Goal: Task Accomplishment & Management: Complete application form

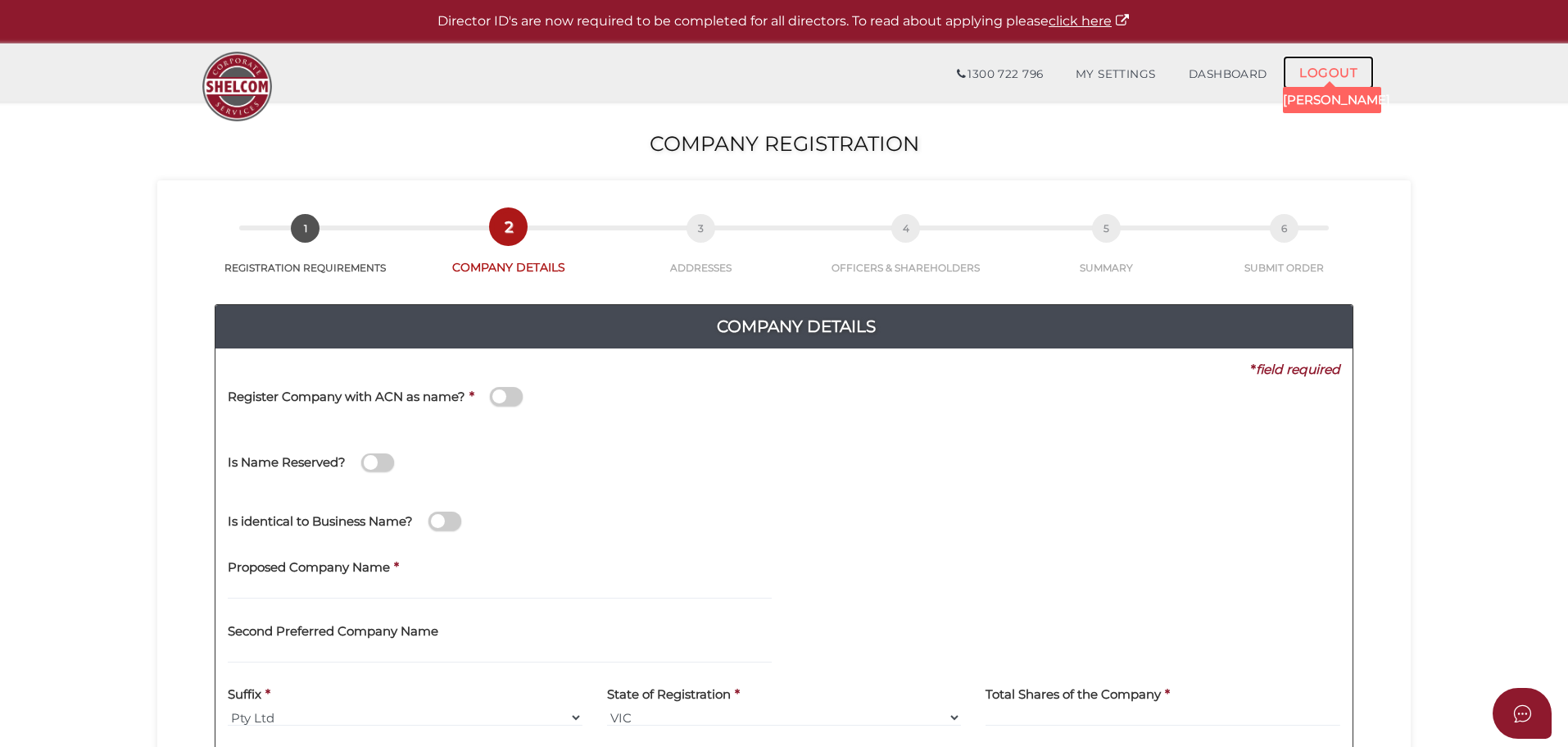
click at [1336, 65] on link "LOGOUT" at bounding box center [1328, 72] width 91 height 34
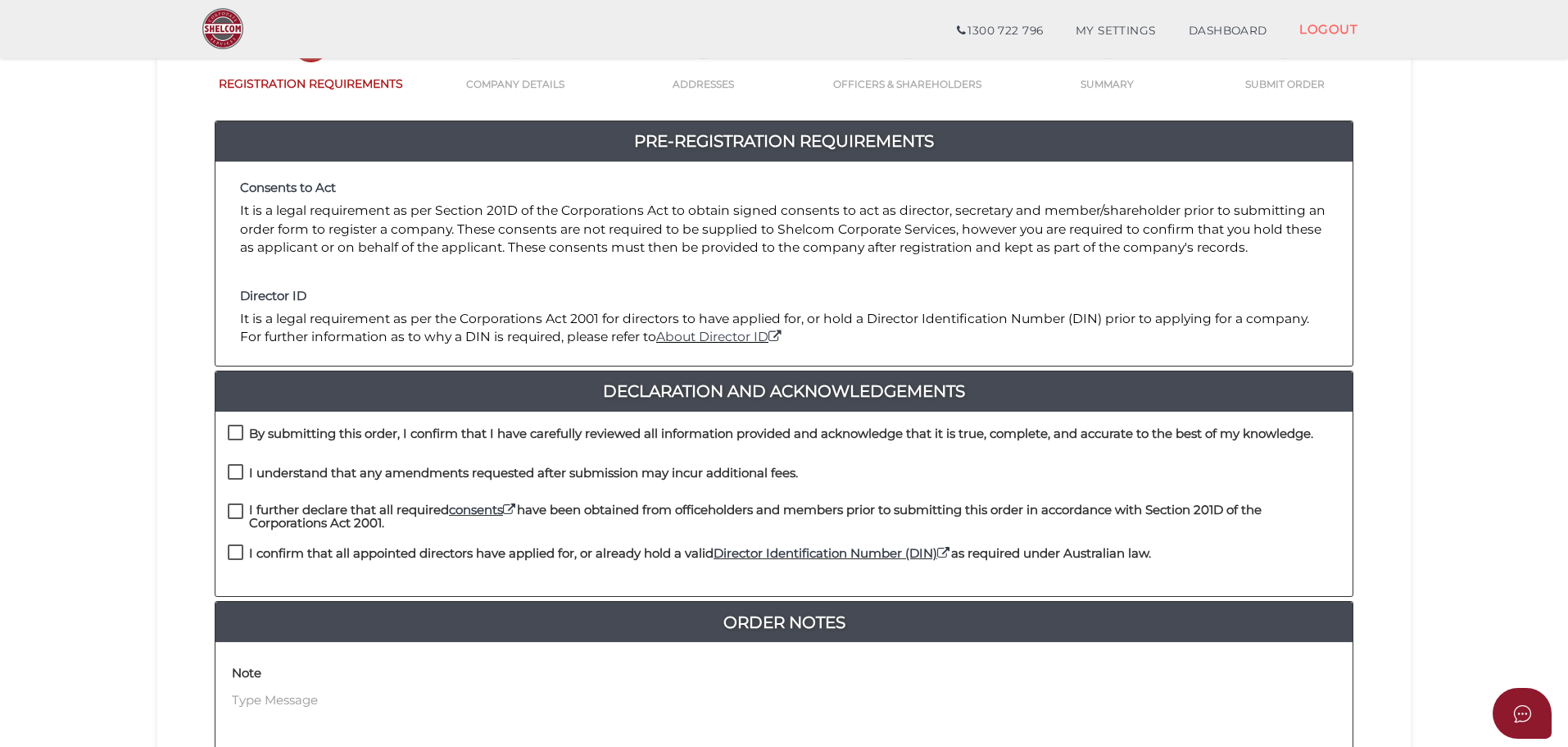
scroll to position [379, 0]
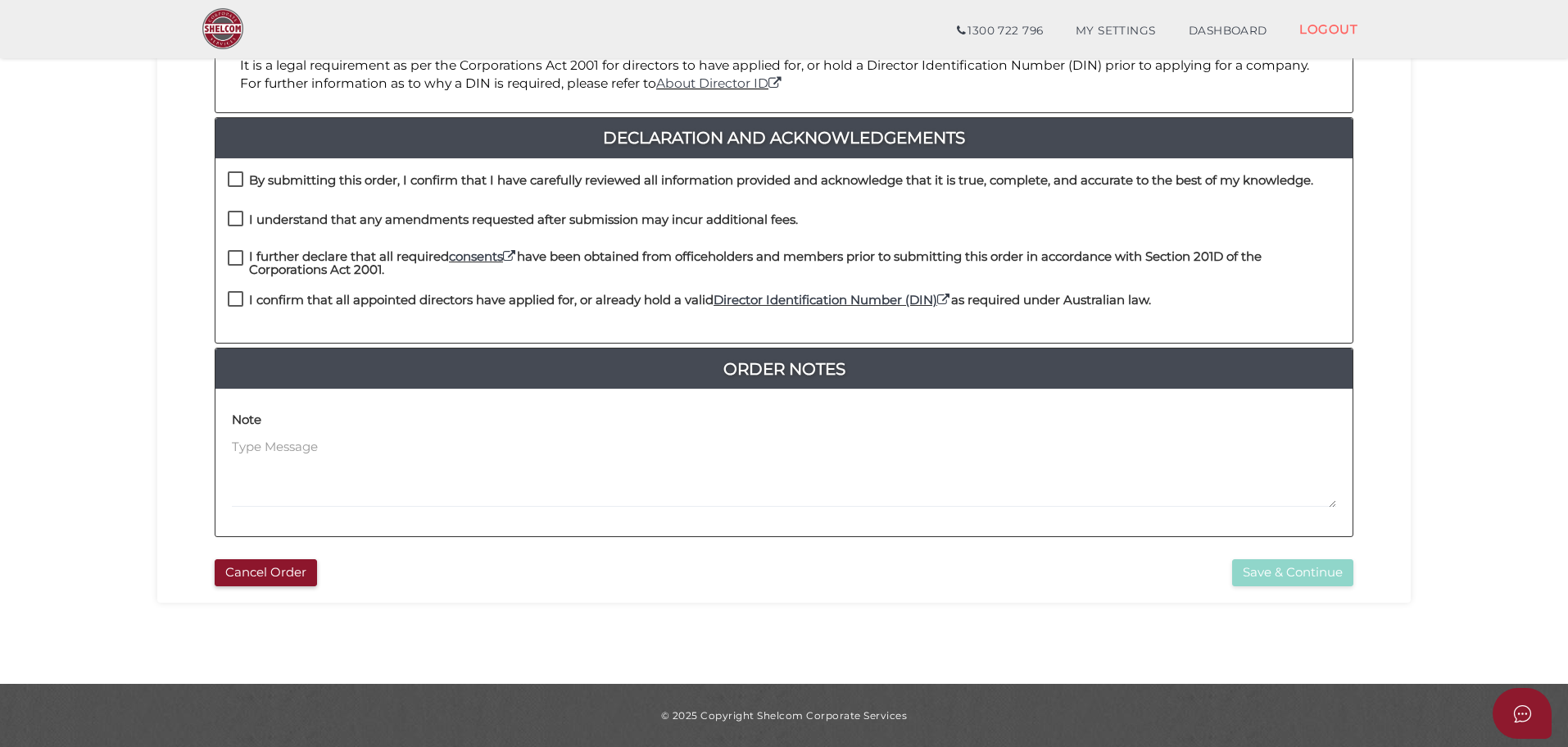
click at [236, 181] on label "By submitting this order, I confirm that I have carefully reviewed all informat…" at bounding box center [770, 183] width 1086 height 20
checkbox input "true"
drag, startPoint x: 232, startPoint y: 217, endPoint x: 238, endPoint y: 225, distance: 10.0
click at [234, 217] on label "I understand that any amendments requested after submission may incur additiona…" at bounding box center [512, 223] width 570 height 20
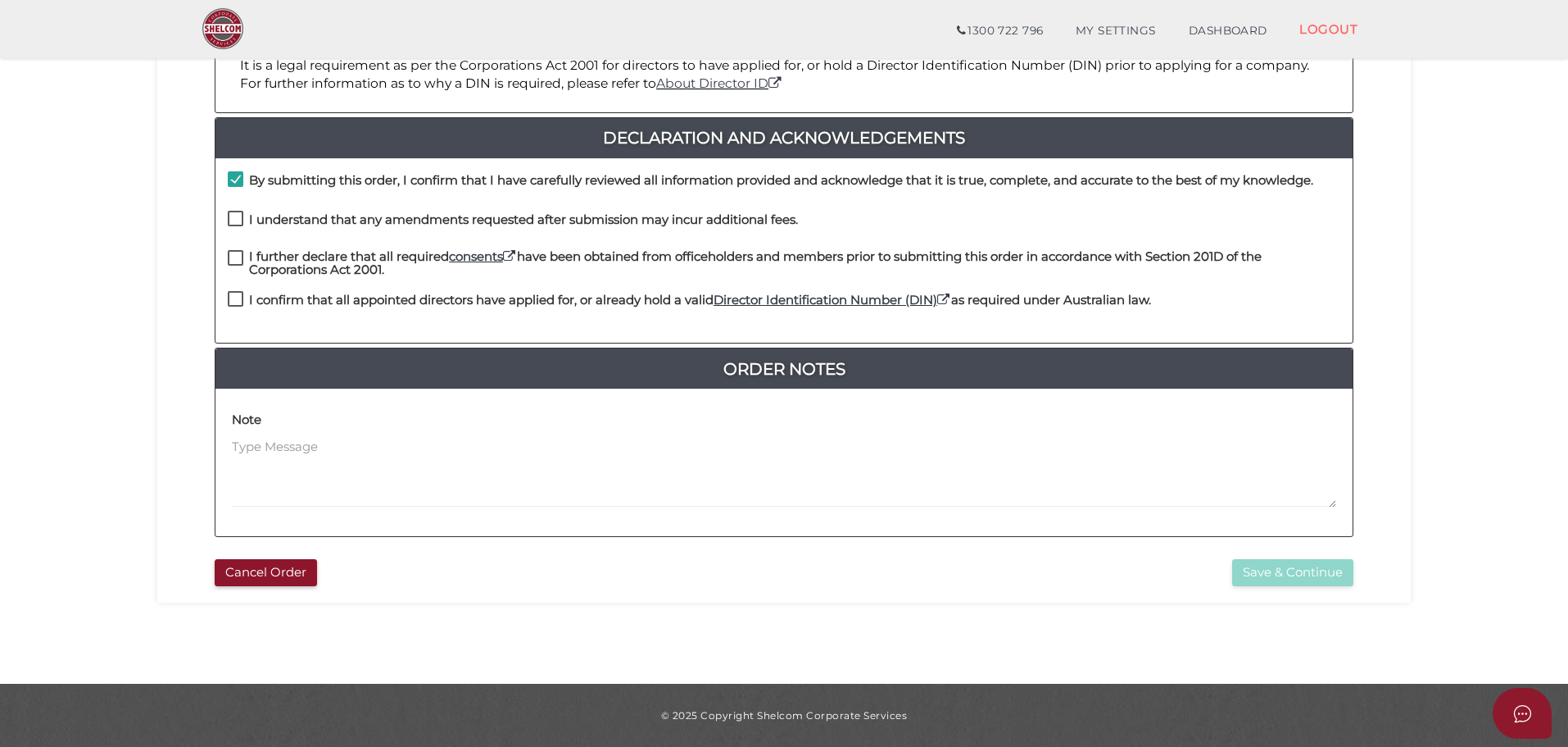
checkbox input "true"
click at [235, 255] on label "I further declare that all required consents have been obtained from officehold…" at bounding box center [784, 260] width 1113 height 20
checkbox input "true"
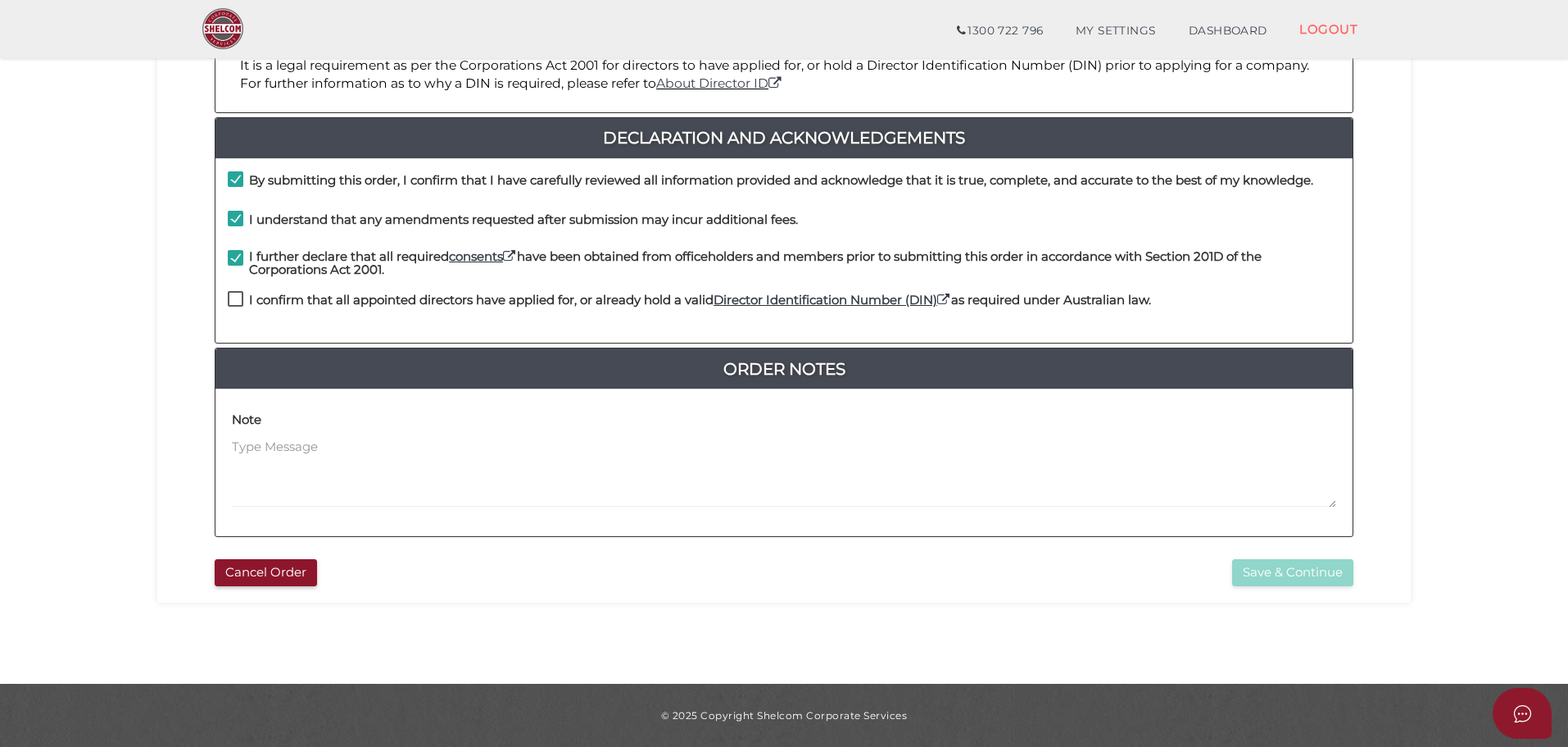
click at [234, 297] on label "I confirm that all appointed directors have applied for, or already hold a vali…" at bounding box center [689, 303] width 924 height 20
checkbox input "true"
click at [1300, 568] on button "Save & Continue" at bounding box center [1293, 572] width 122 height 27
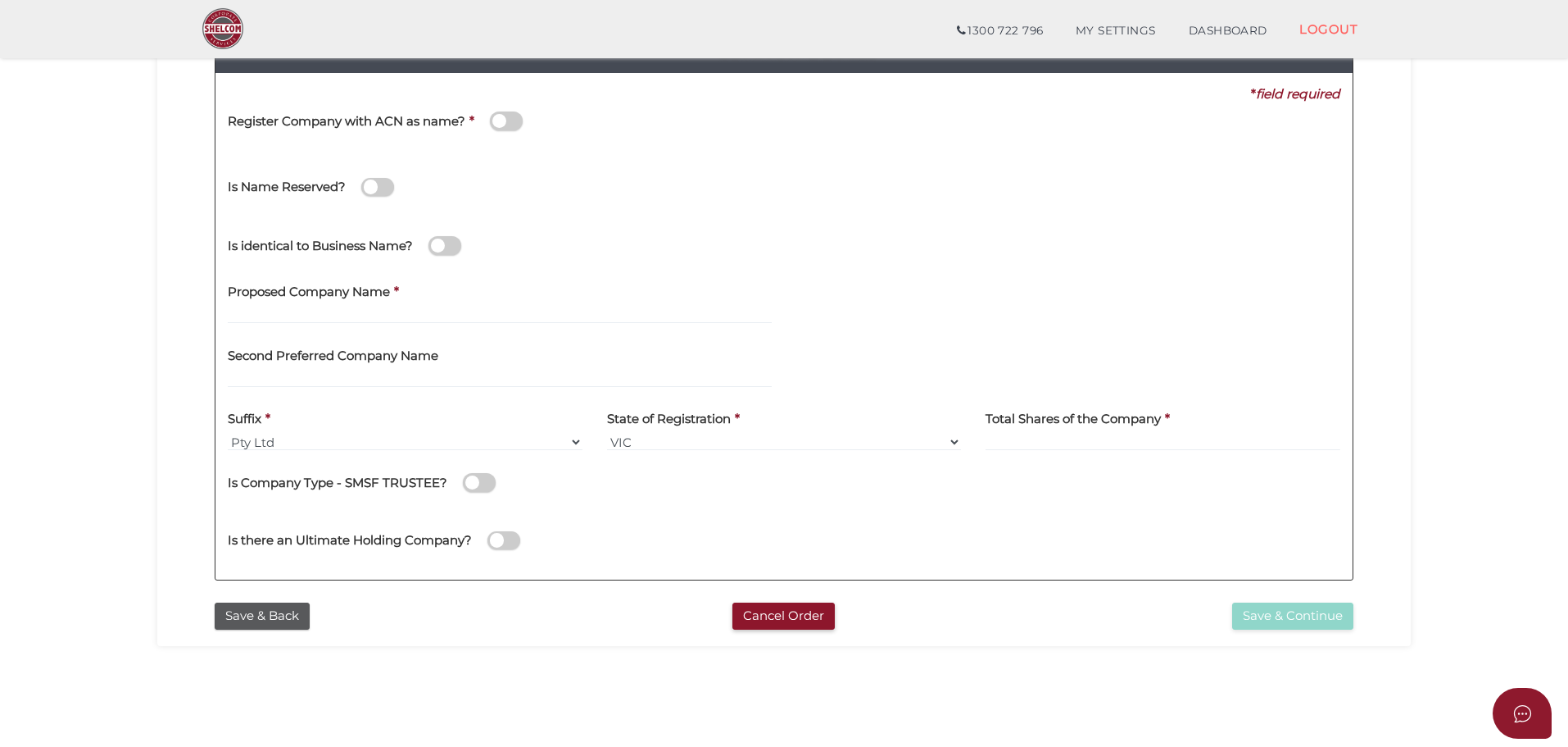
scroll to position [328, 0]
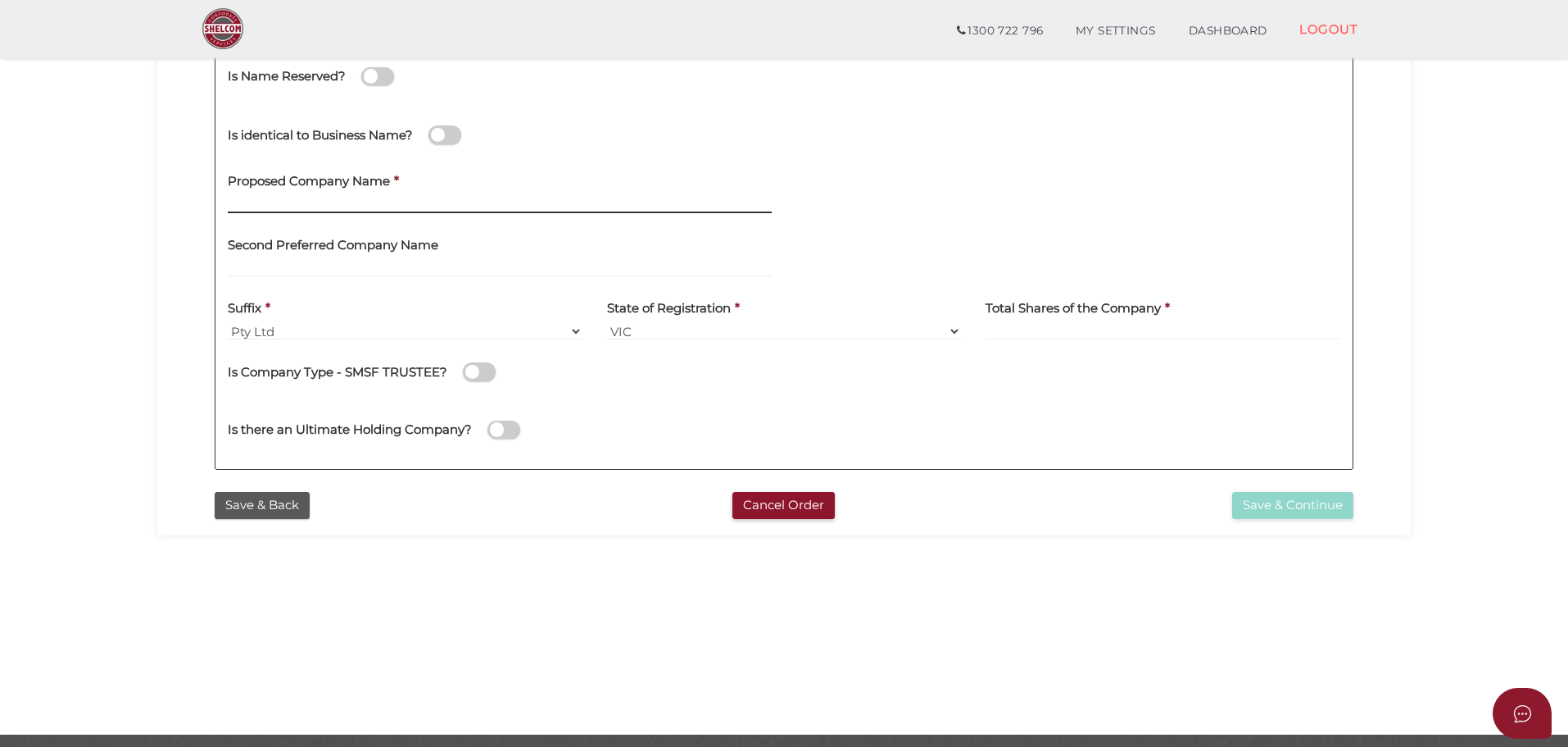
click at [284, 197] on input "text" at bounding box center [499, 204] width 544 height 18
drag, startPoint x: 376, startPoint y: 199, endPoint x: 386, endPoint y: 190, distance: 13.5
click at [381, 192] on div "Proposed Company Name *" at bounding box center [499, 188] width 544 height 52
type input "Connect Care Gippsland"
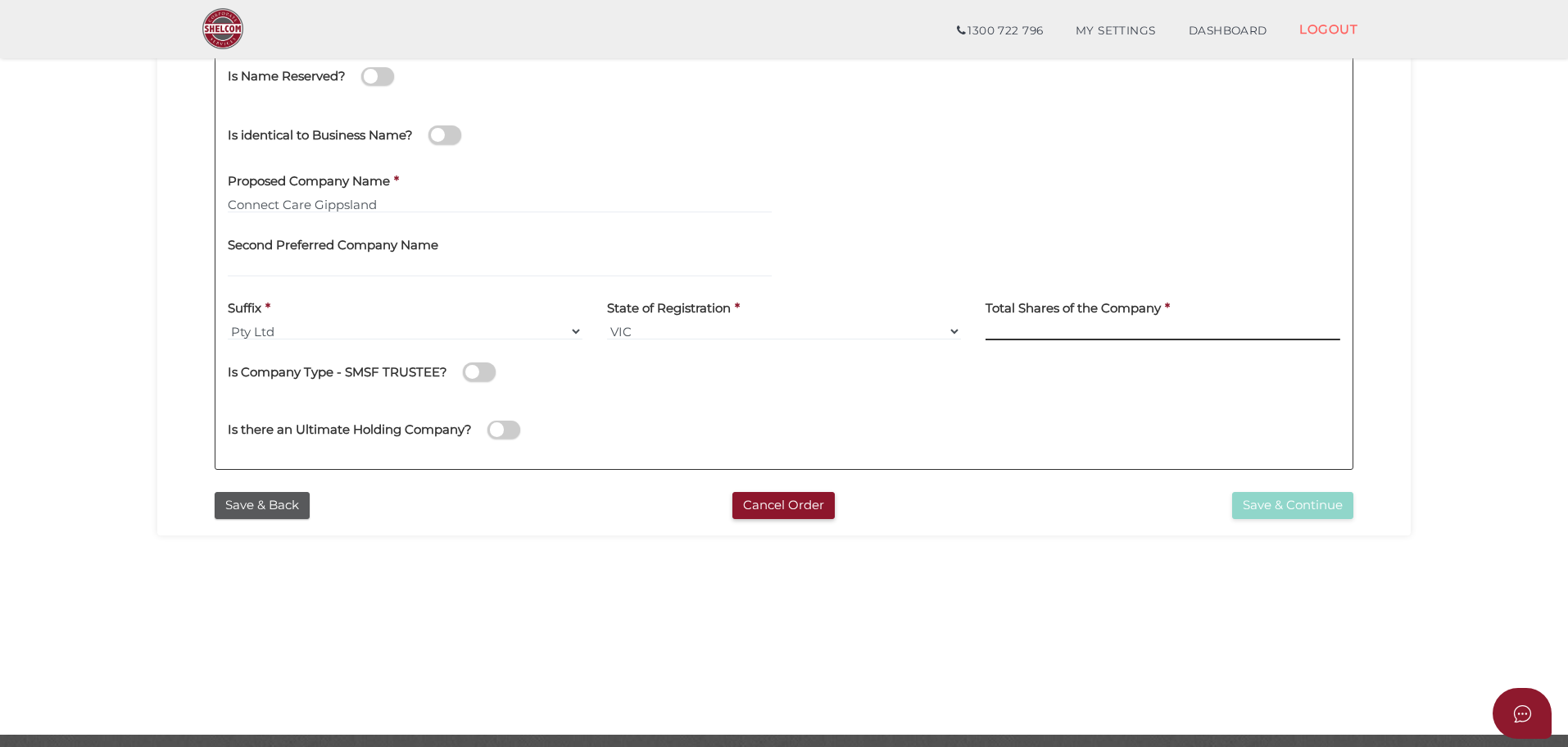
click at [1037, 326] on input at bounding box center [1163, 331] width 355 height 18
